Goal: Task Accomplishment & Management: Manage account settings

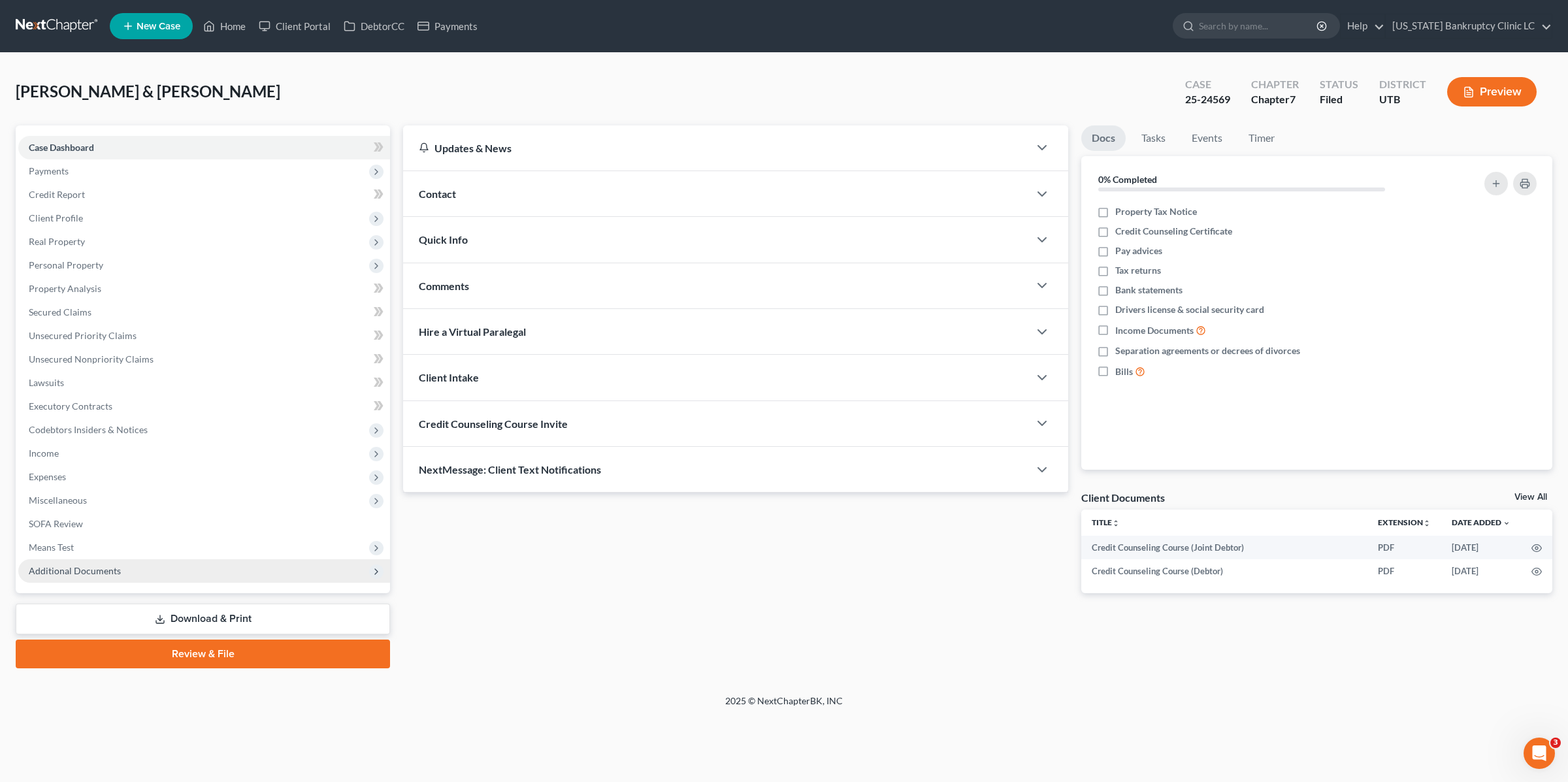
click at [92, 567] on span "Additional Documents" at bounding box center [74, 571] width 92 height 11
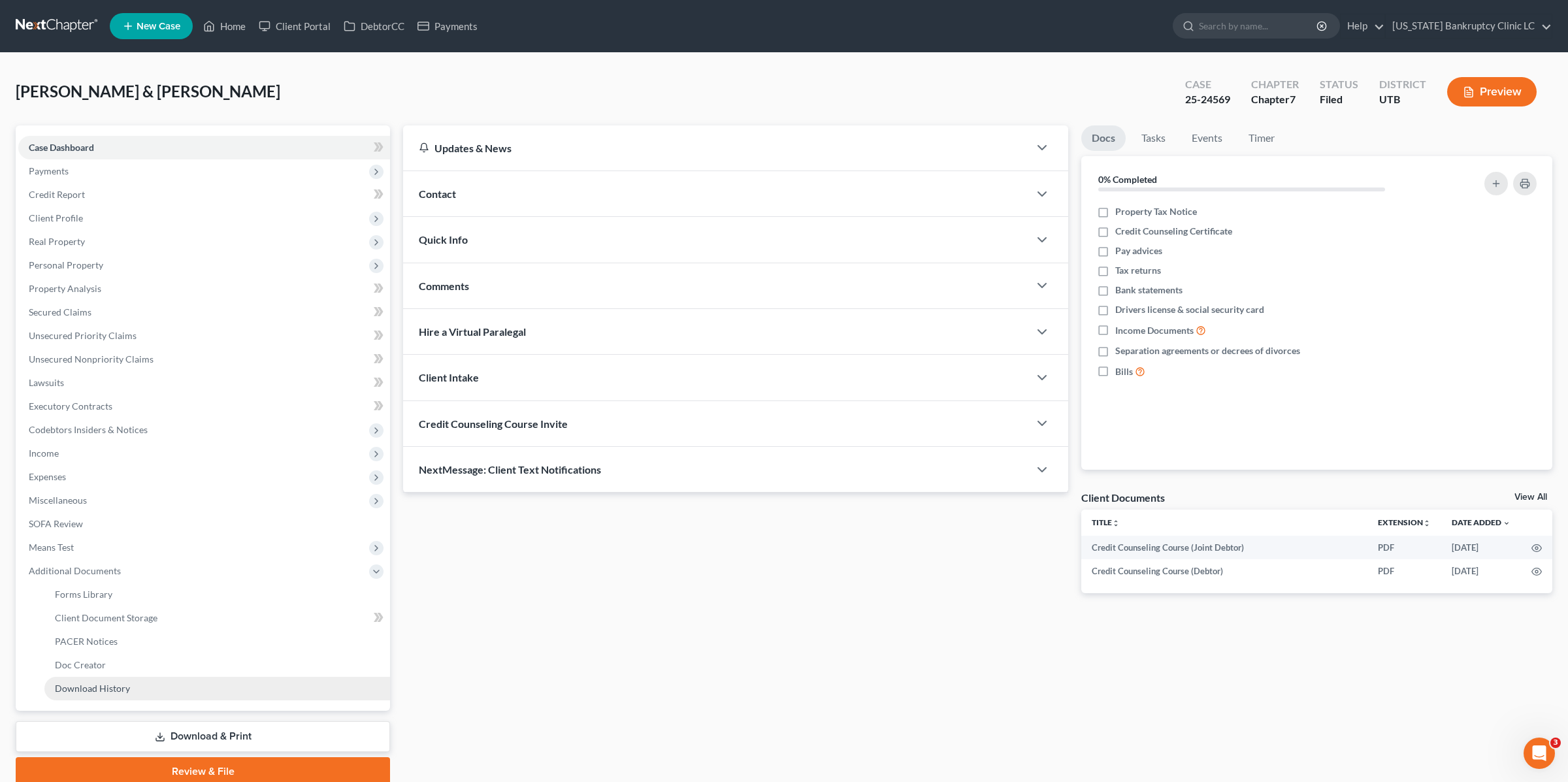
click at [120, 688] on span "Download History" at bounding box center [92, 688] width 75 height 11
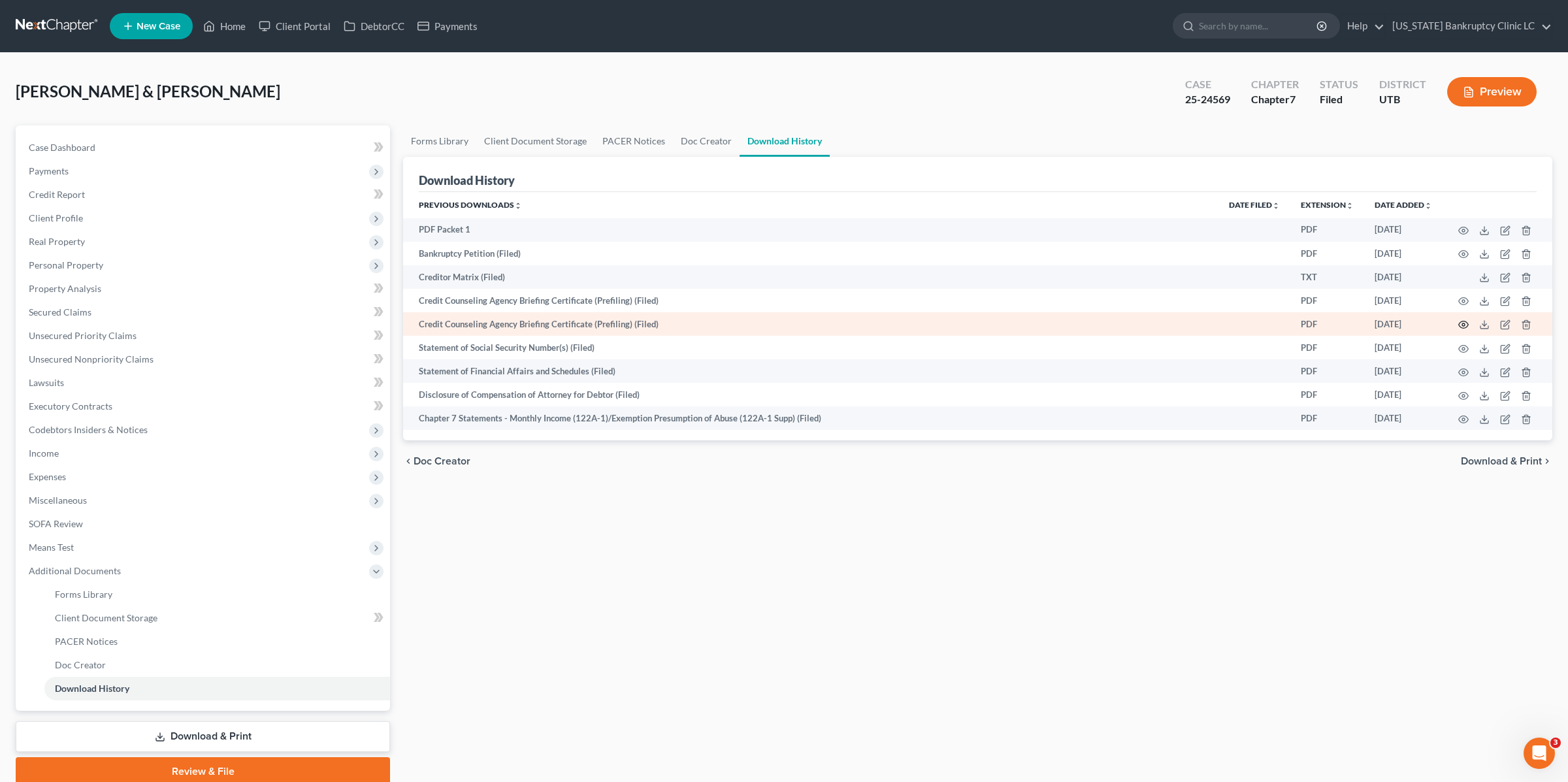
click at [1464, 324] on icon "button" at bounding box center [1463, 324] width 11 height 11
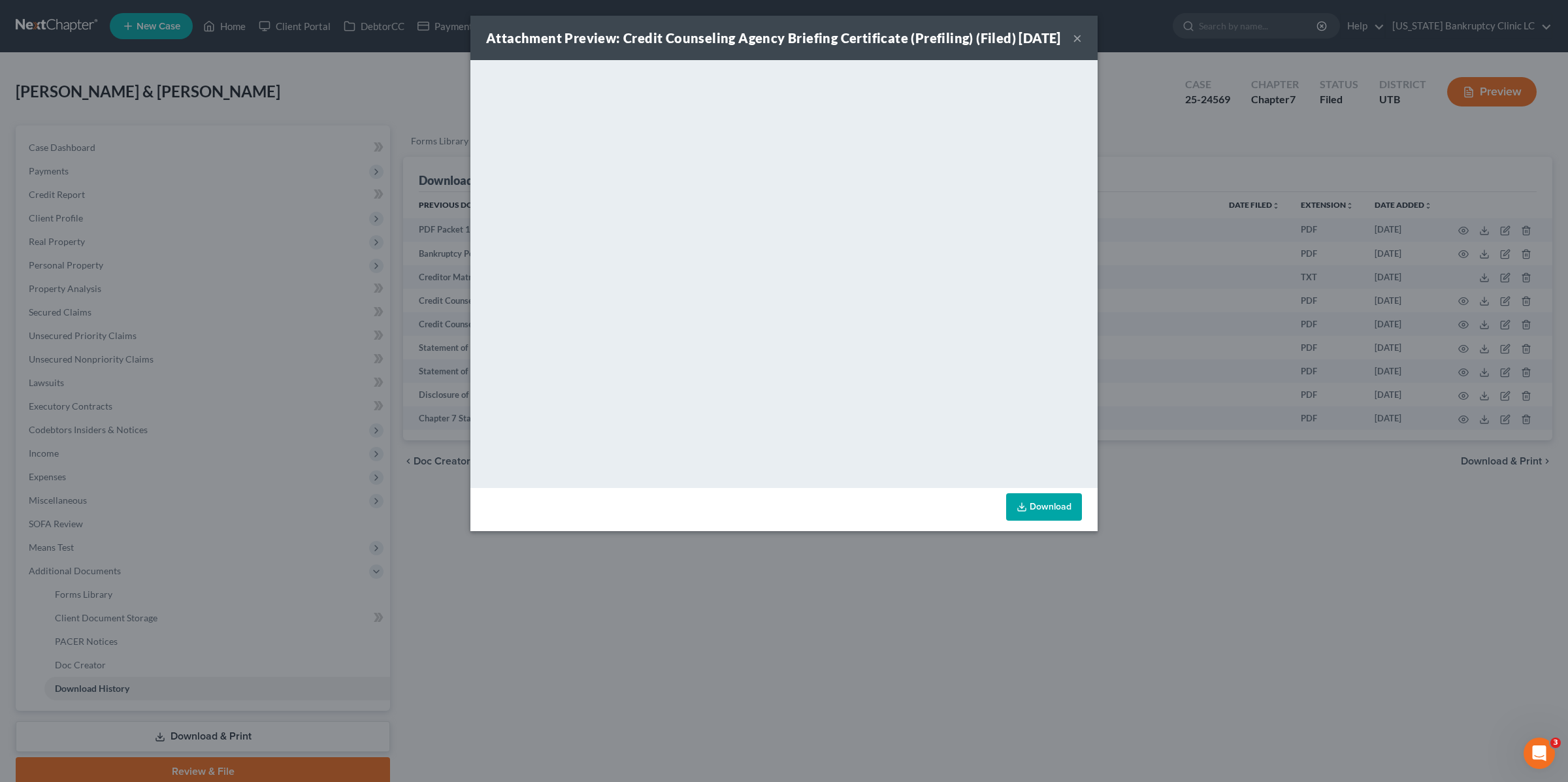
click at [1081, 46] on button "×" at bounding box center [1077, 37] width 9 height 15
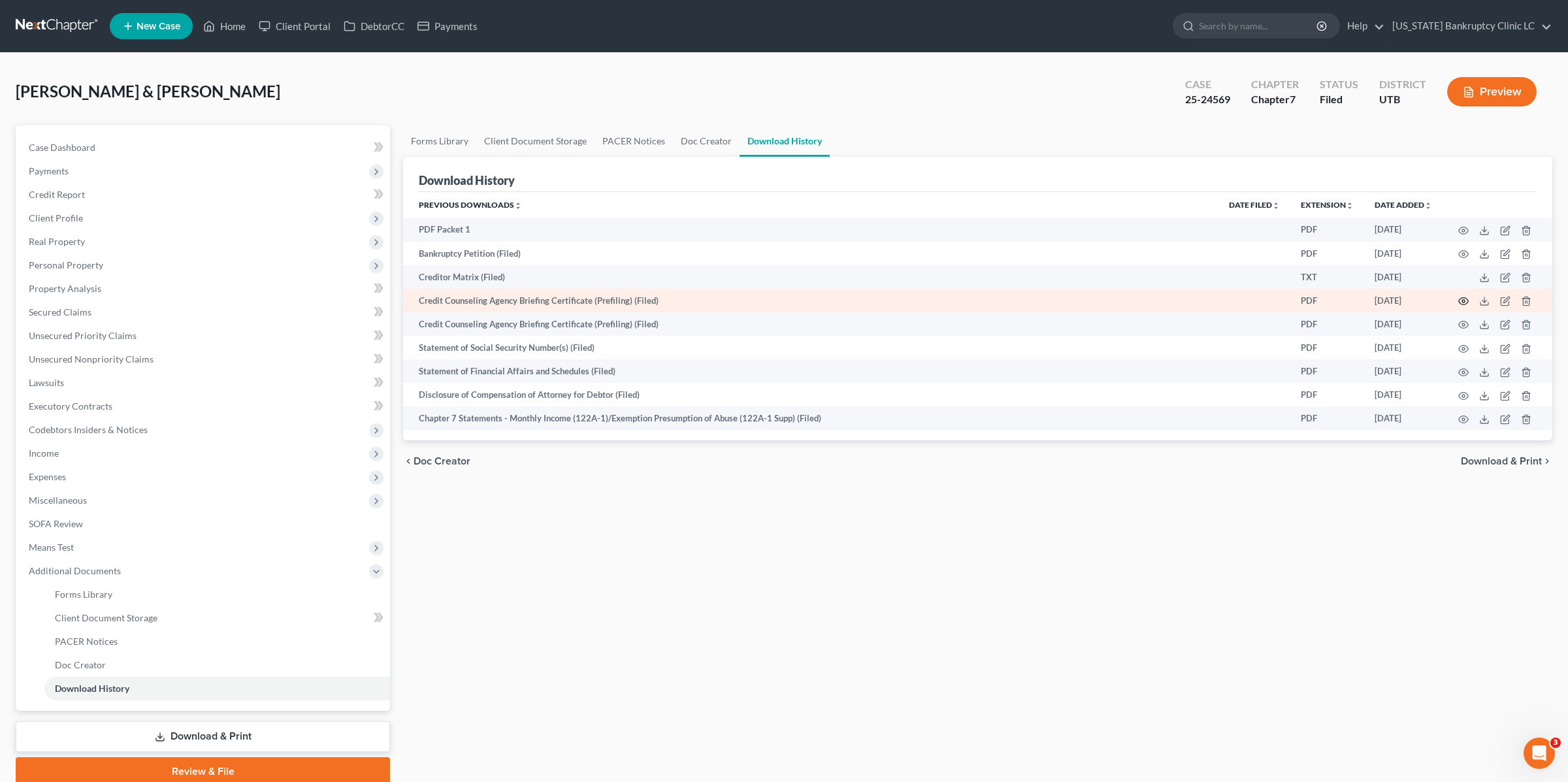
click at [1468, 299] on icon "button" at bounding box center [1464, 301] width 10 height 7
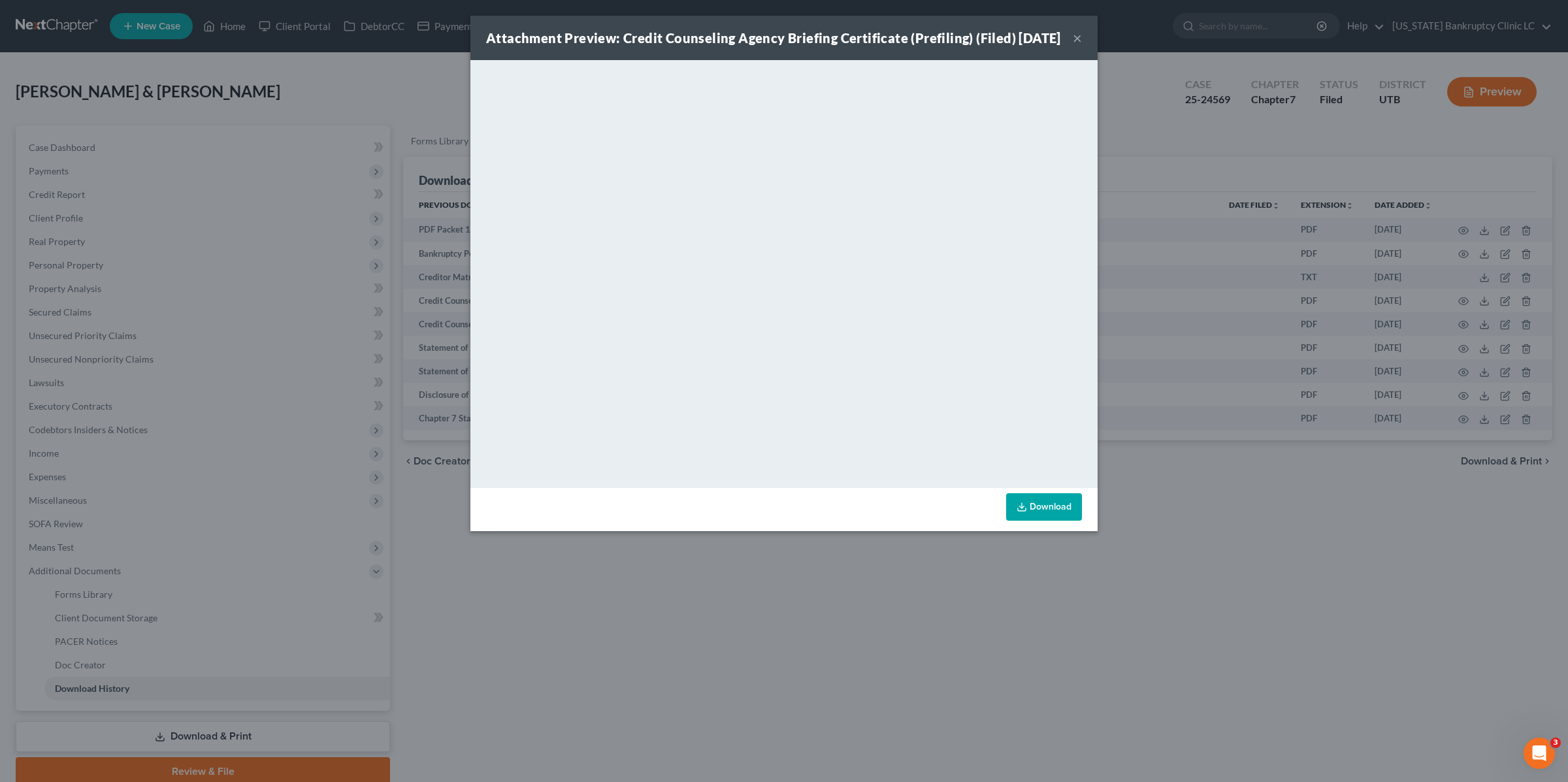
click at [1074, 45] on button "×" at bounding box center [1077, 37] width 9 height 15
